Goal: Obtain resource: Obtain resource

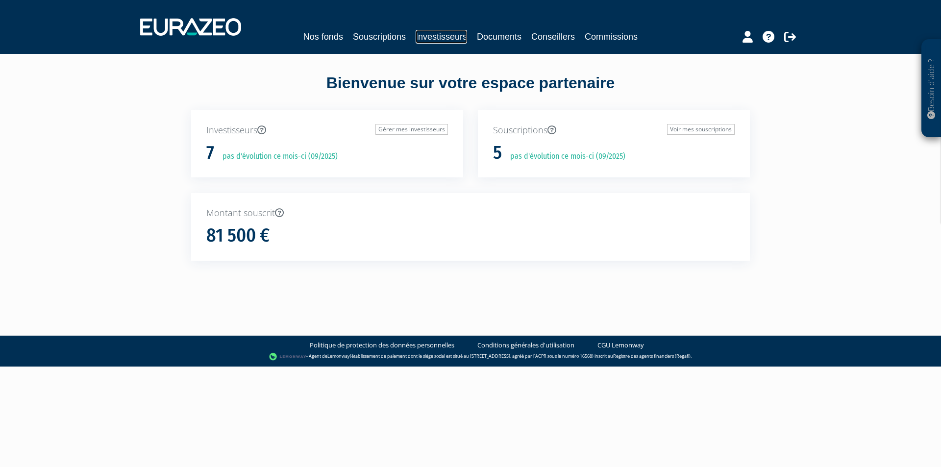
click at [440, 35] on link "Investisseurs" at bounding box center [441, 37] width 51 height 14
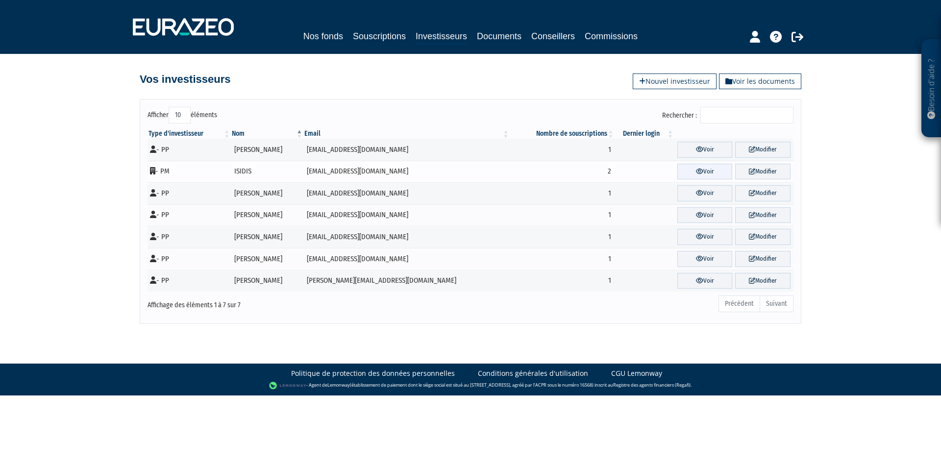
click at [696, 171] on icon at bounding box center [699, 171] width 7 height 6
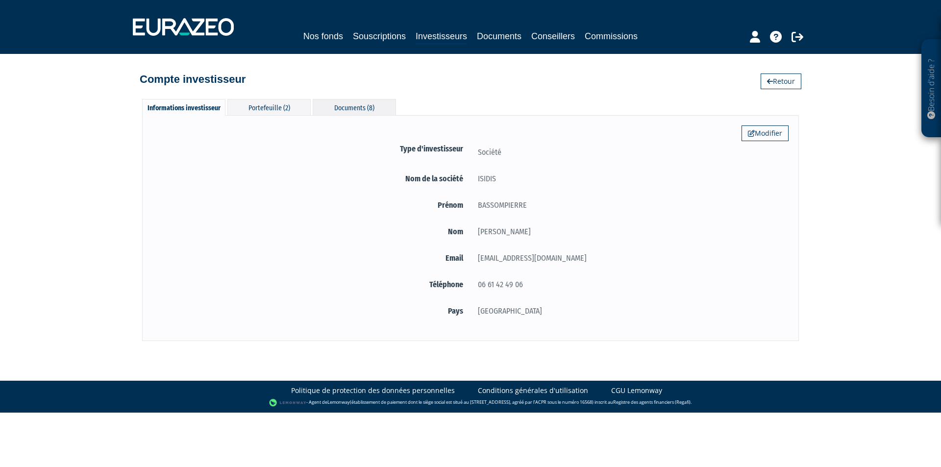
click at [338, 110] on div "Documents (8)" at bounding box center [354, 107] width 83 height 16
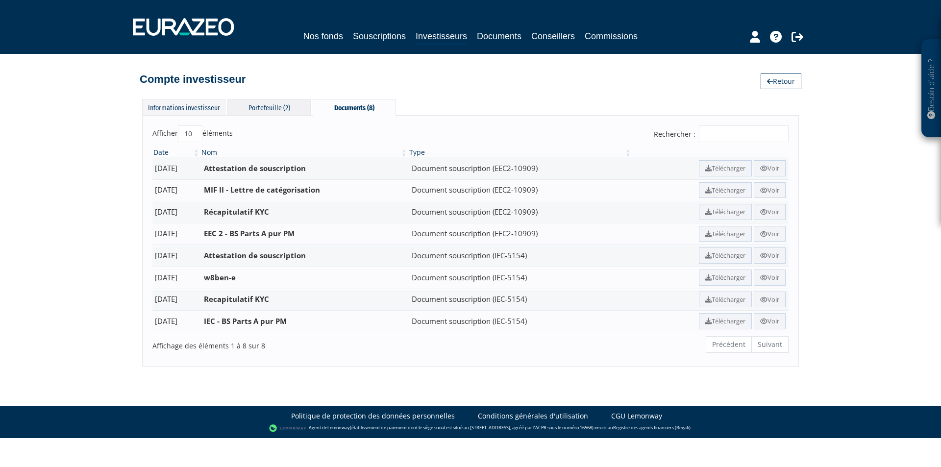
click at [271, 105] on div "Portefeuille (2)" at bounding box center [268, 107] width 83 height 16
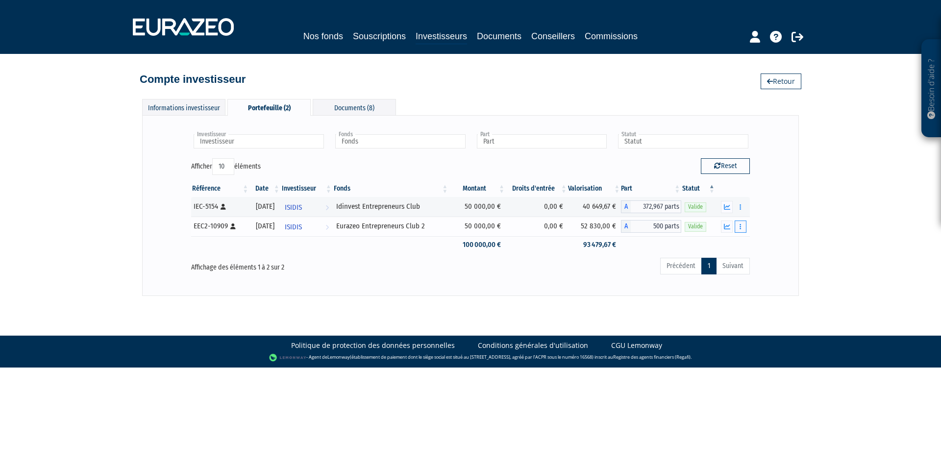
click at [739, 224] on button "button" at bounding box center [741, 227] width 12 height 12
click at [723, 242] on link "Documents" at bounding box center [718, 244] width 49 height 16
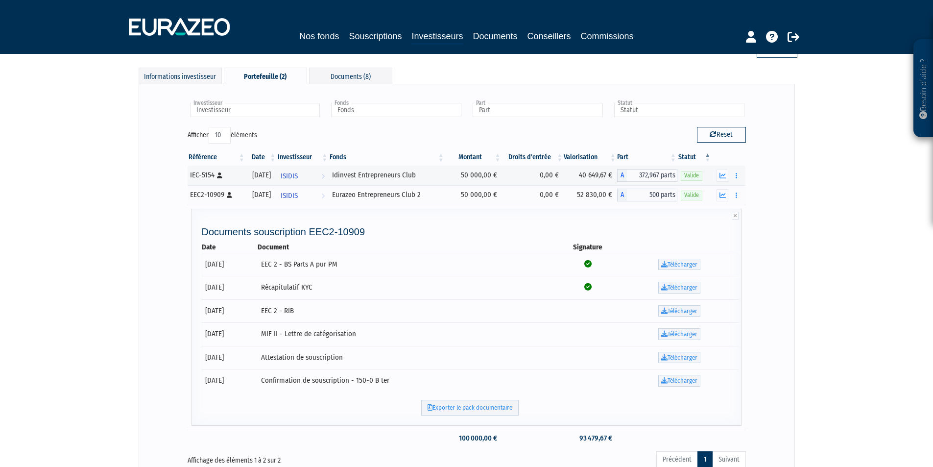
scroll to position [49, 0]
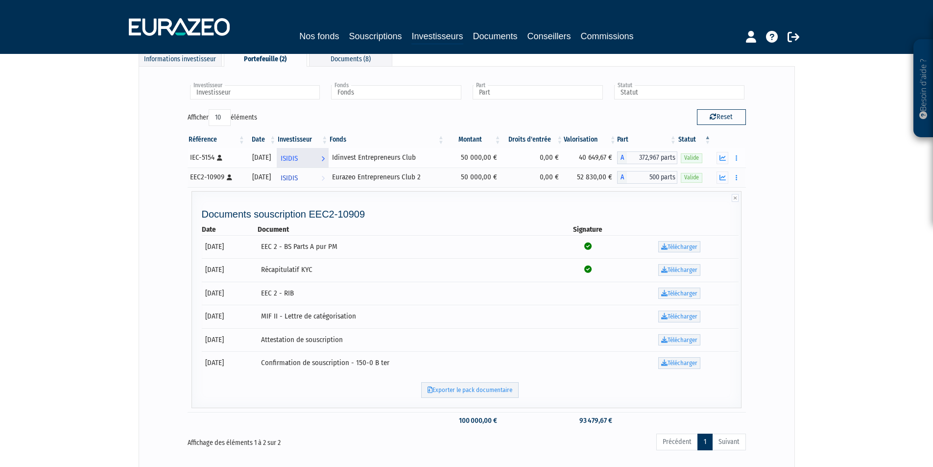
click at [298, 157] on span "ISIDIS" at bounding box center [289, 158] width 17 height 18
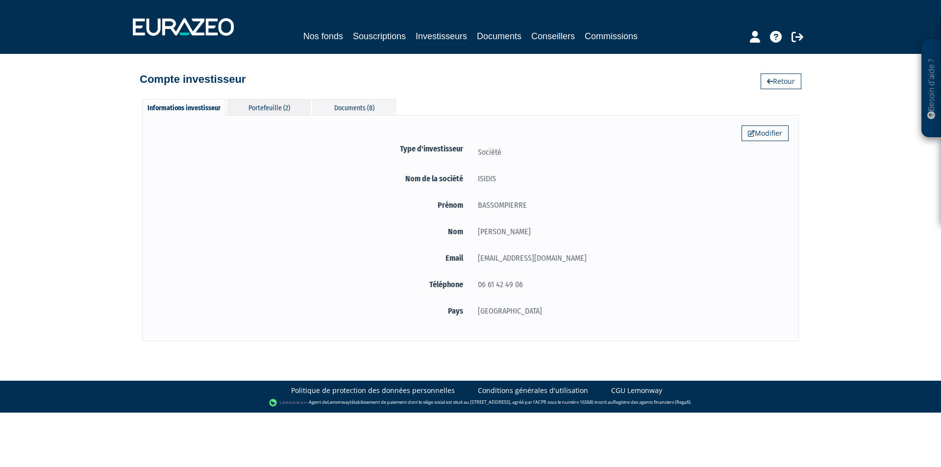
click at [270, 107] on div "Portefeuille (2)" at bounding box center [268, 107] width 83 height 16
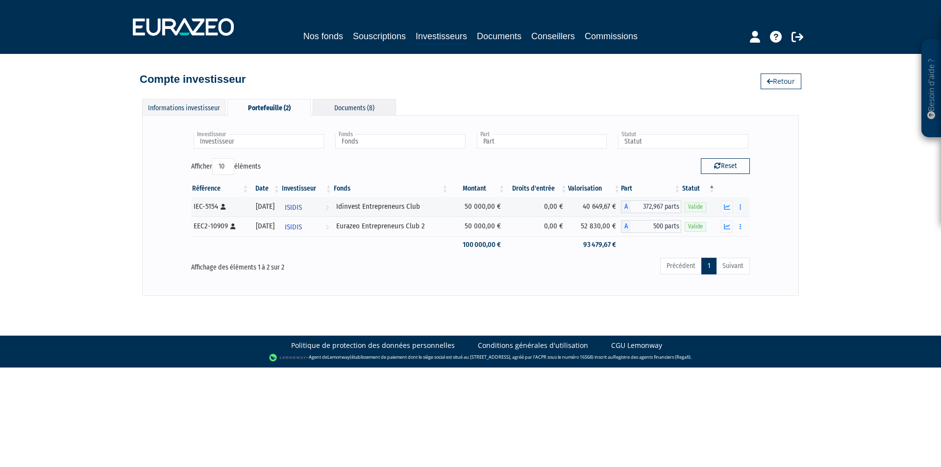
click at [365, 106] on div "Documents (8)" at bounding box center [354, 107] width 83 height 16
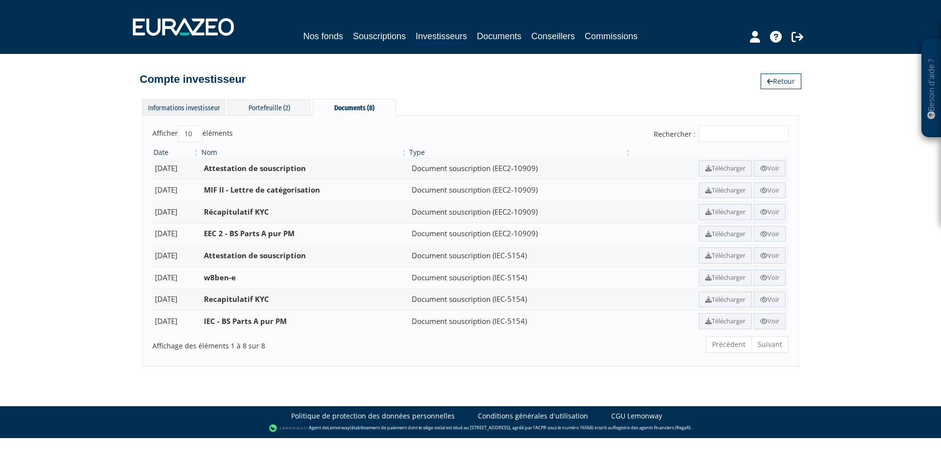
click at [197, 106] on div "Informations investisseur" at bounding box center [183, 107] width 83 height 16
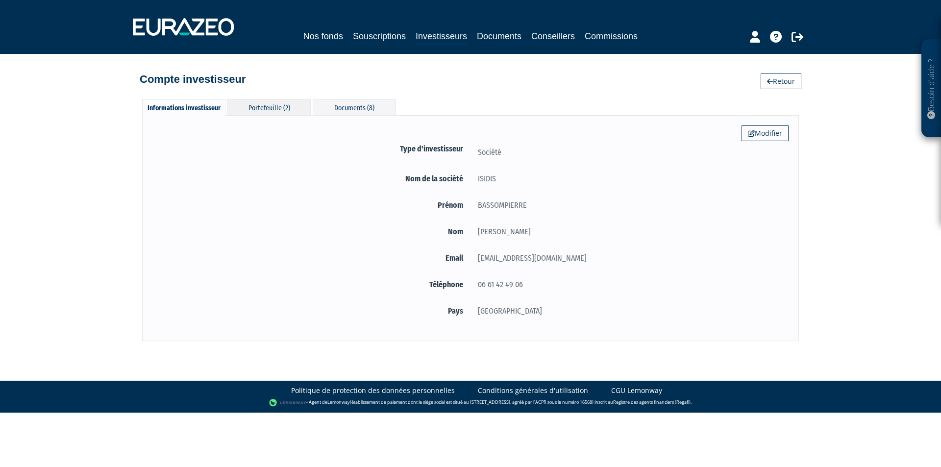
click at [261, 106] on div "Portefeuille (2)" at bounding box center [268, 107] width 83 height 16
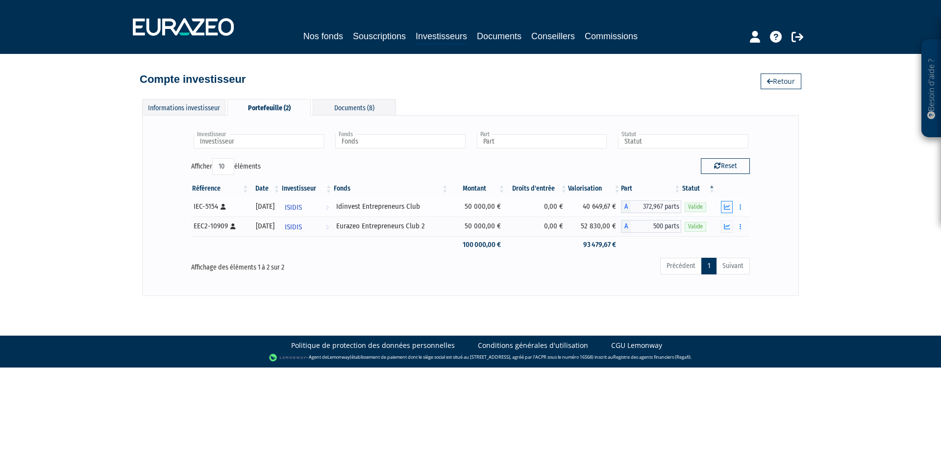
click at [727, 206] on icon "button" at bounding box center [727, 207] width 6 height 6
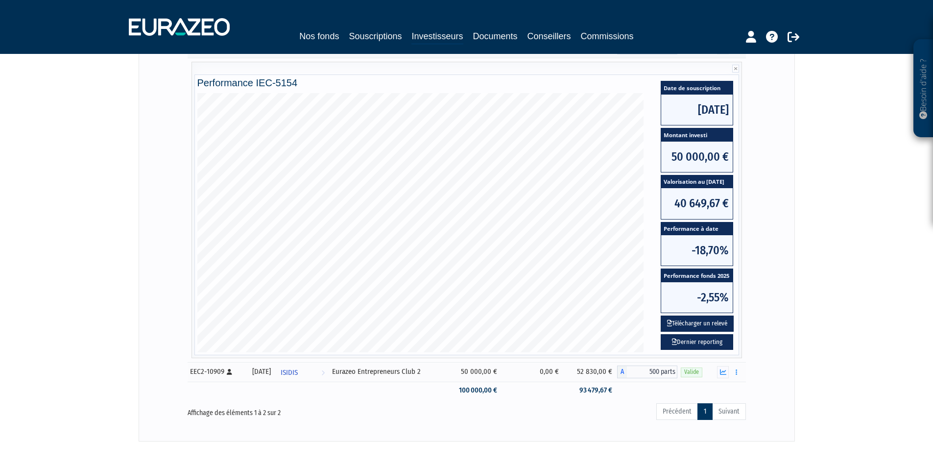
scroll to position [167, 0]
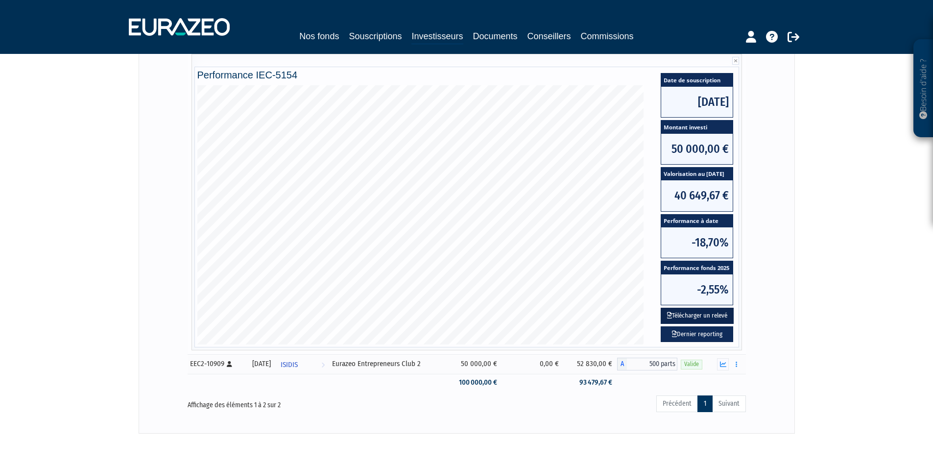
click at [689, 313] on button "Télécharger un relevé" at bounding box center [697, 316] width 73 height 16
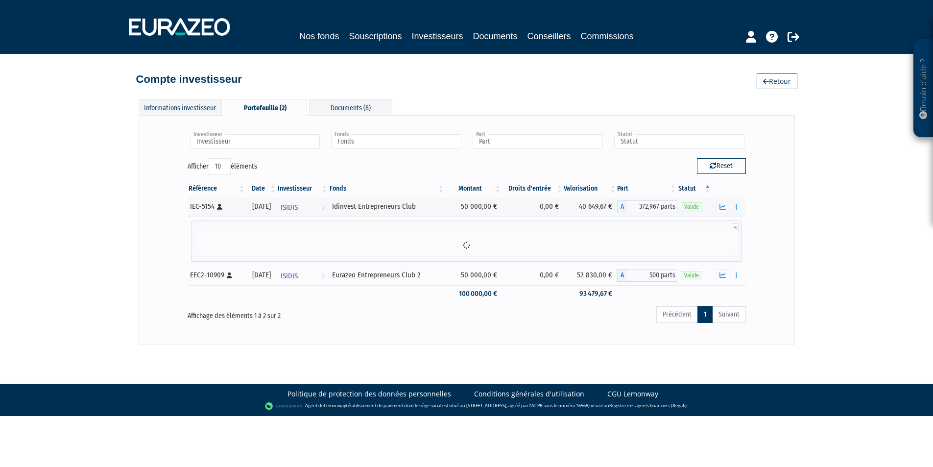
scroll to position [0, 0]
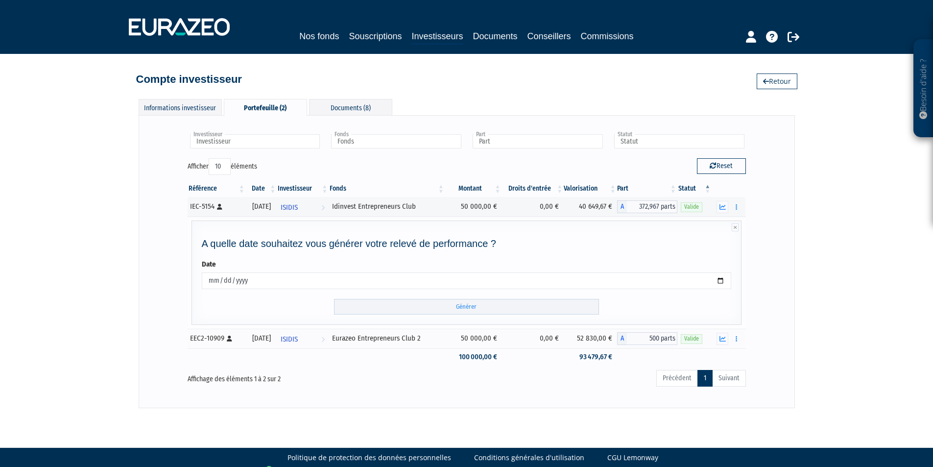
click at [225, 279] on input "[DATE]" at bounding box center [467, 280] width 530 height 17
click at [212, 280] on input "[DATE]" at bounding box center [467, 280] width 530 height 17
type input "[DATE]"
click at [473, 305] on input "Générer" at bounding box center [466, 307] width 265 height 16
click at [736, 336] on icon "button" at bounding box center [736, 339] width 1 height 6
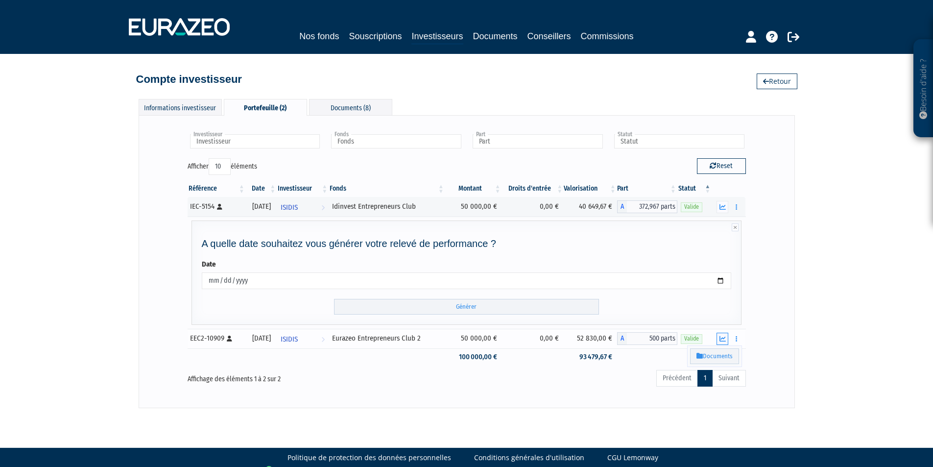
click at [723, 336] on icon "button" at bounding box center [723, 339] width 6 height 6
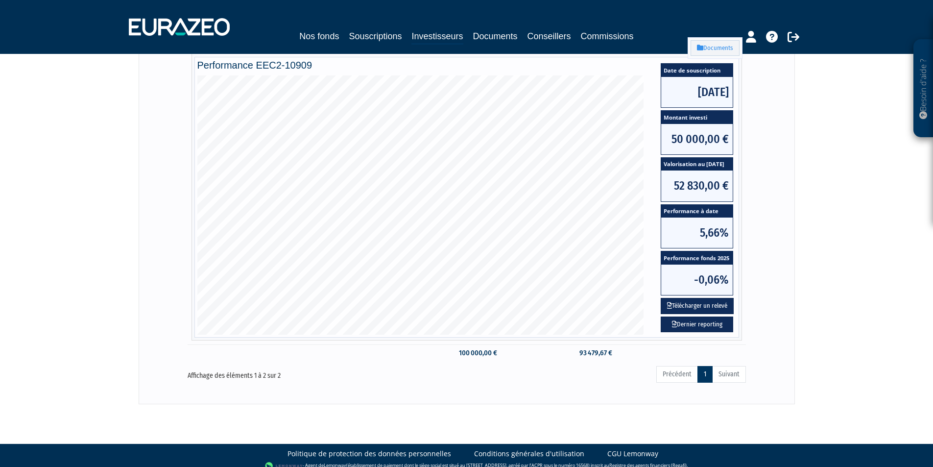
scroll to position [200, 0]
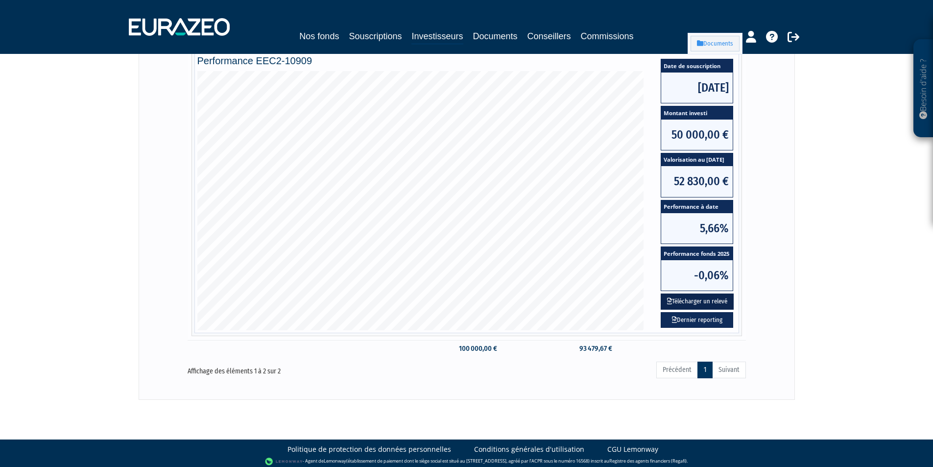
click at [690, 300] on button "Télécharger un relevé" at bounding box center [697, 302] width 73 height 16
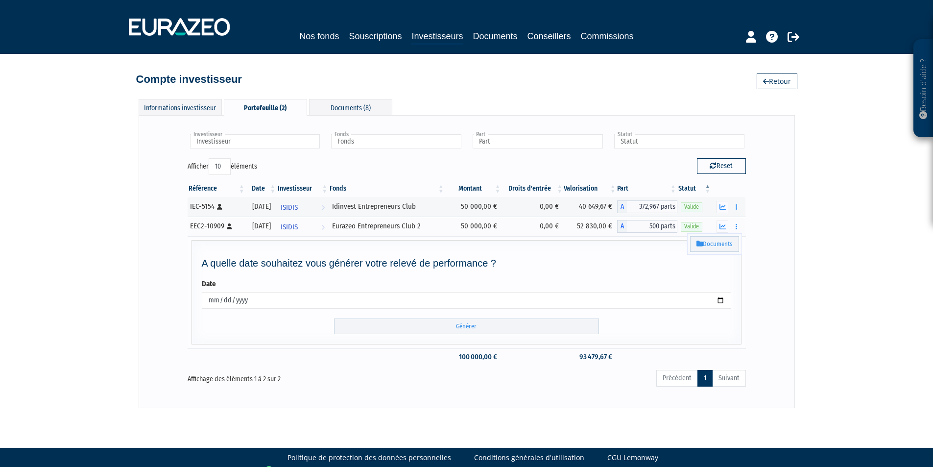
click at [215, 298] on input "[DATE]" at bounding box center [467, 300] width 530 height 17
type input "[DATE]"
click at [485, 325] on input "Générer" at bounding box center [466, 327] width 265 height 16
